Goal: Find specific fact: Find specific page/section

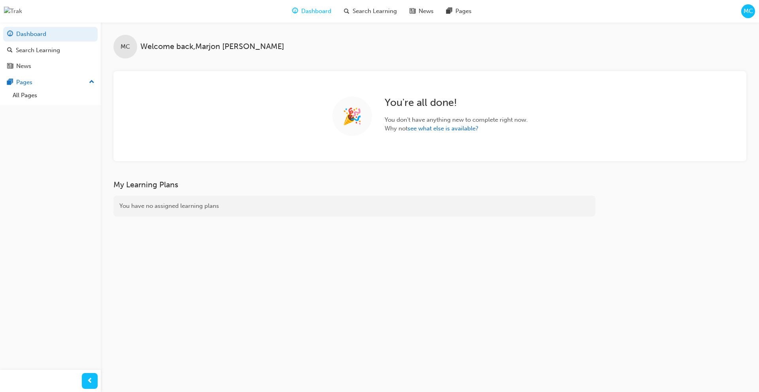
click at [749, 12] on span "MC" at bounding box center [748, 11] width 9 height 9
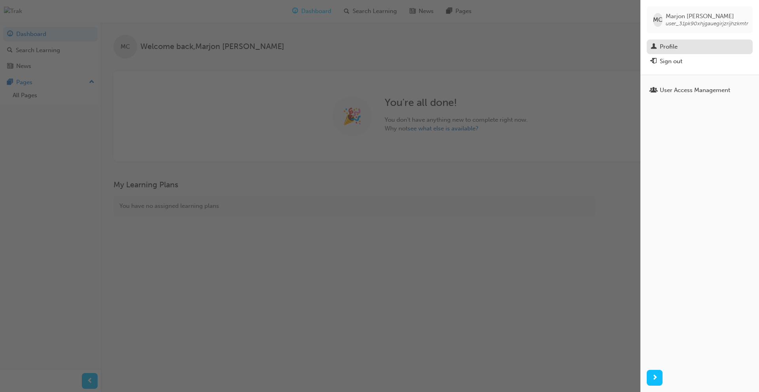
click at [678, 50] on div "Profile" at bounding box center [700, 47] width 98 height 10
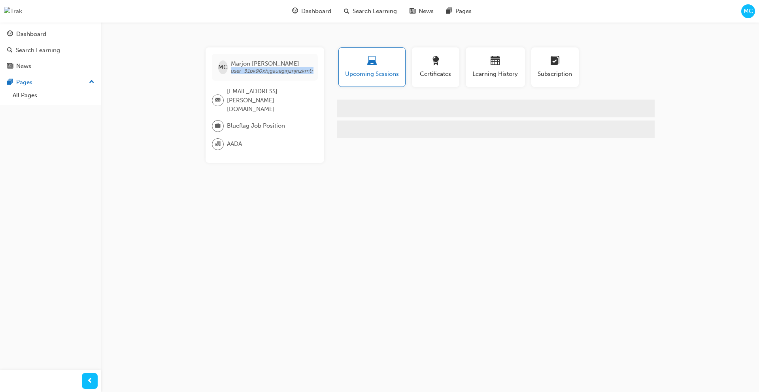
drag, startPoint x: 230, startPoint y: 70, endPoint x: 316, endPoint y: 73, distance: 85.9
click at [316, 73] on div "MC Marjon Camba user_31pk90xhjgauegirjzrijhzkmtr" at bounding box center [265, 67] width 106 height 27
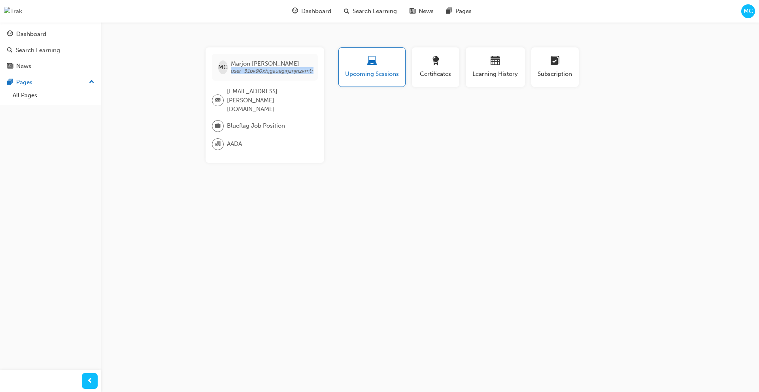
copy span "user_31pk90xhjgauegirjzrijhzkmtr"
